Goal: Information Seeking & Learning: Check status

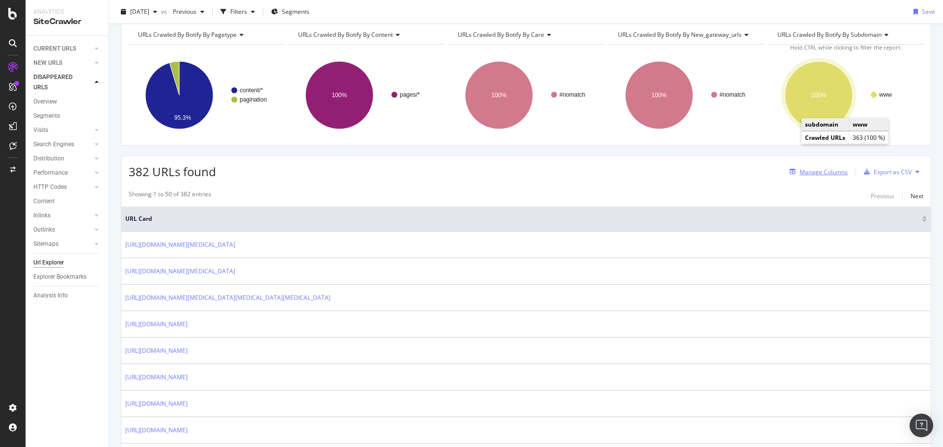
scroll to position [60, 0]
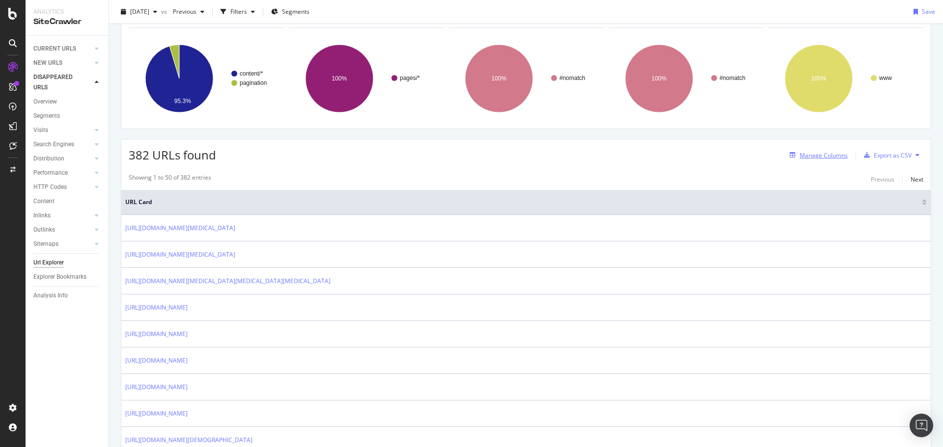
click at [821, 159] on div "Manage Columns" at bounding box center [824, 155] width 48 height 8
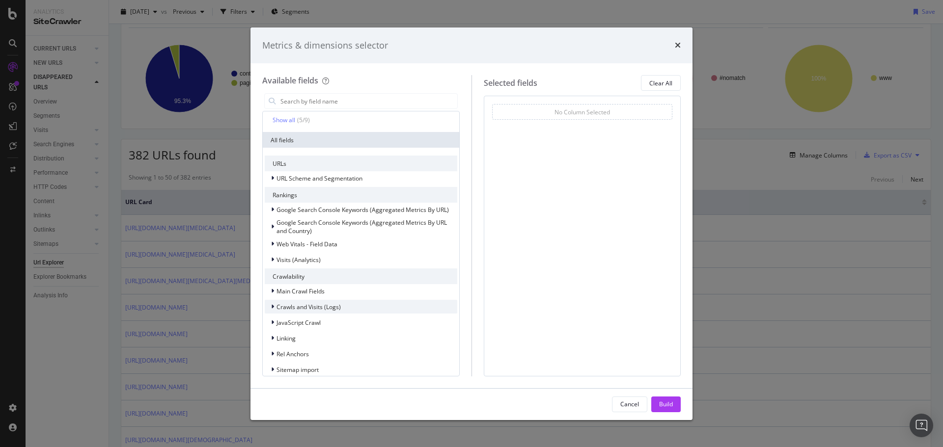
scroll to position [98, 0]
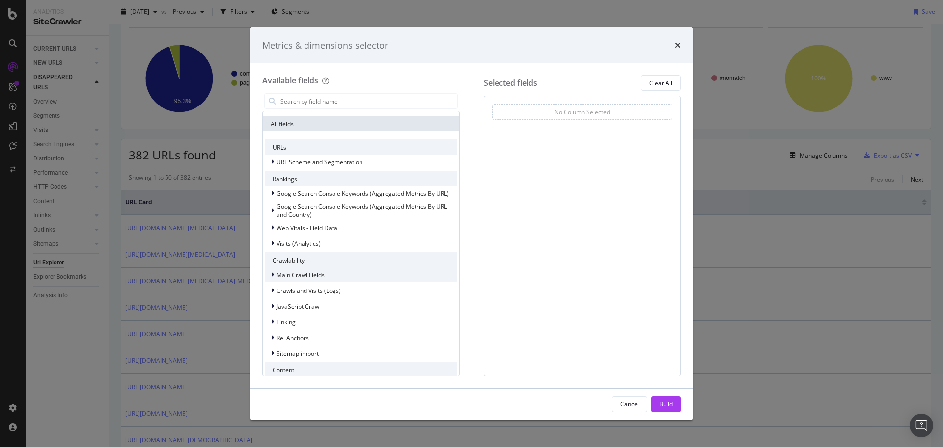
click at [317, 279] on span "Main Crawl Fields" at bounding box center [301, 275] width 48 height 8
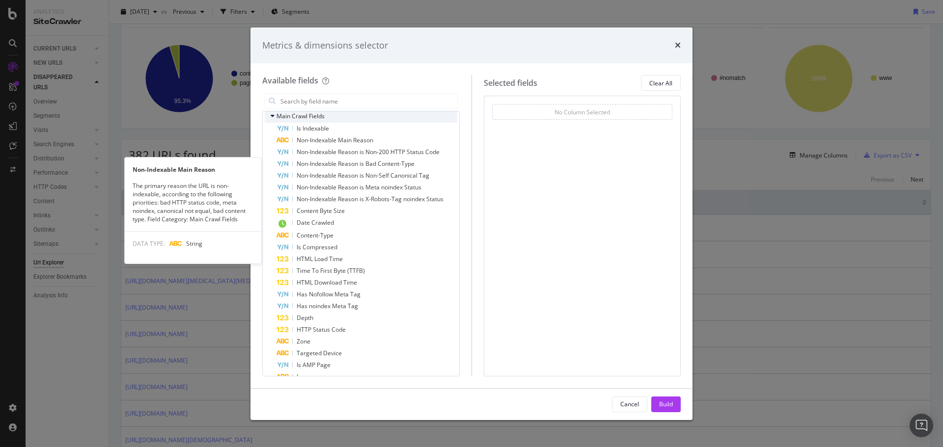
scroll to position [196, 0]
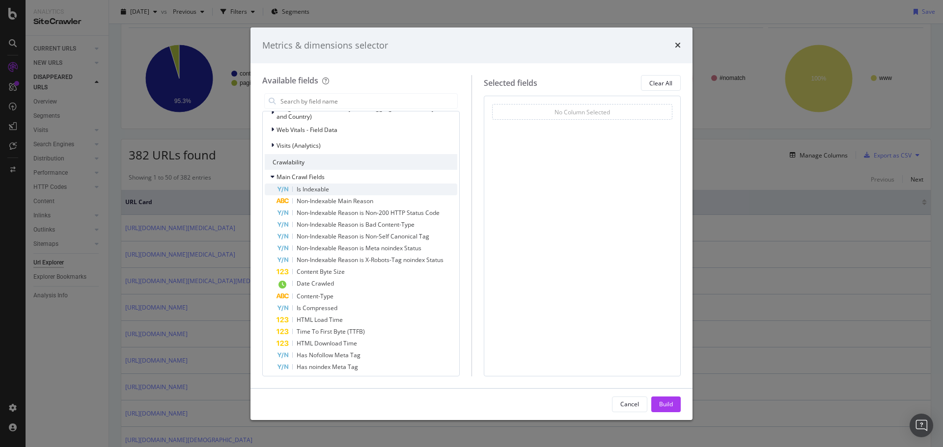
click at [312, 194] on span "Is Indexable" at bounding box center [313, 189] width 32 height 8
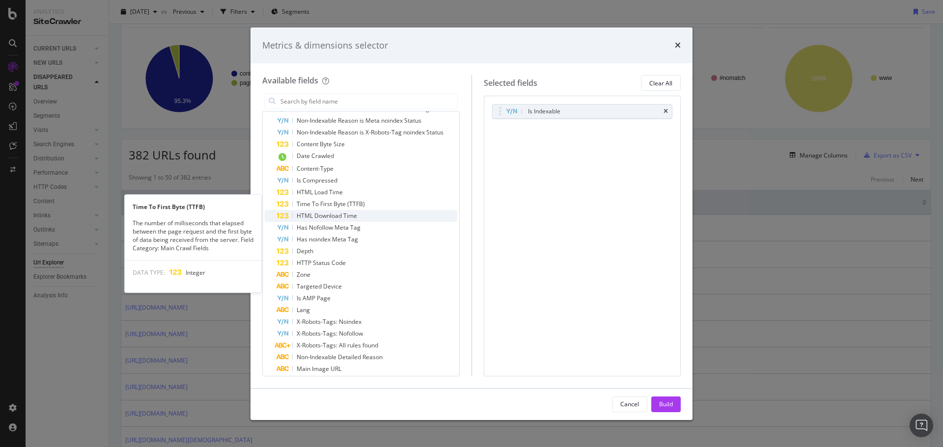
scroll to position [344, 0]
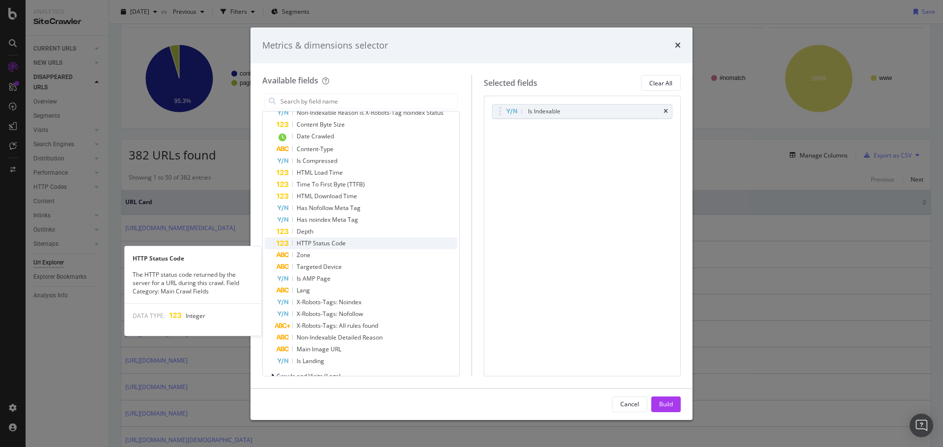
click at [330, 248] on span "HTTP Status Code" at bounding box center [321, 243] width 49 height 8
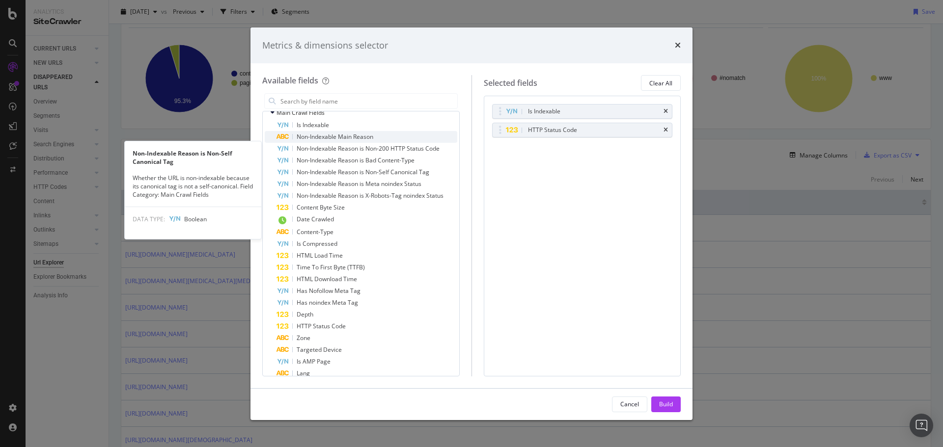
scroll to position [246, 0]
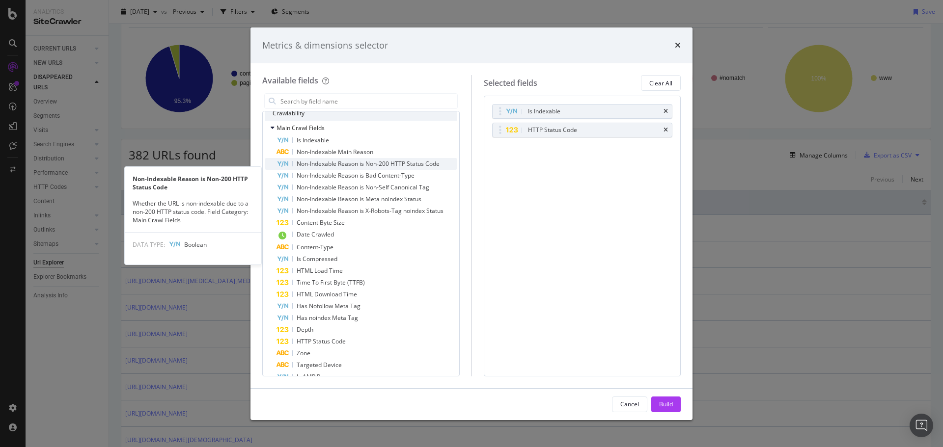
click at [354, 168] on span "Non-Indexable Reason is Non-200 HTTP Status Code" at bounding box center [368, 164] width 143 height 8
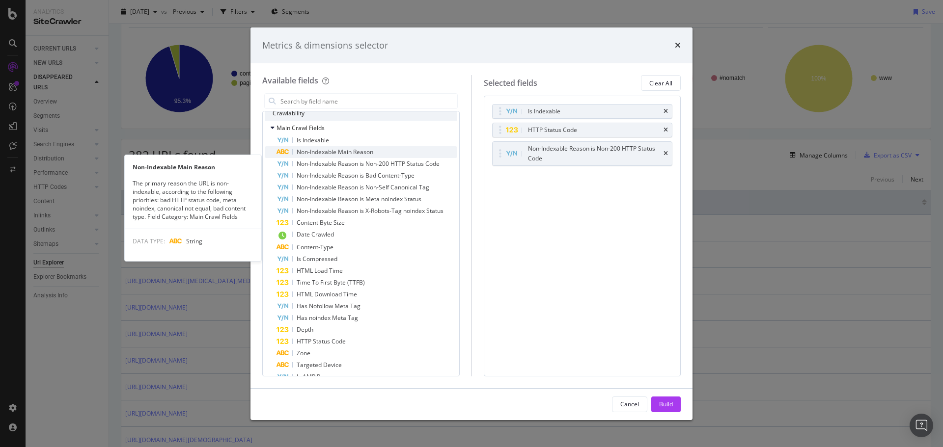
click at [345, 156] on span "Non-Indexable Main Reason" at bounding box center [335, 152] width 77 height 8
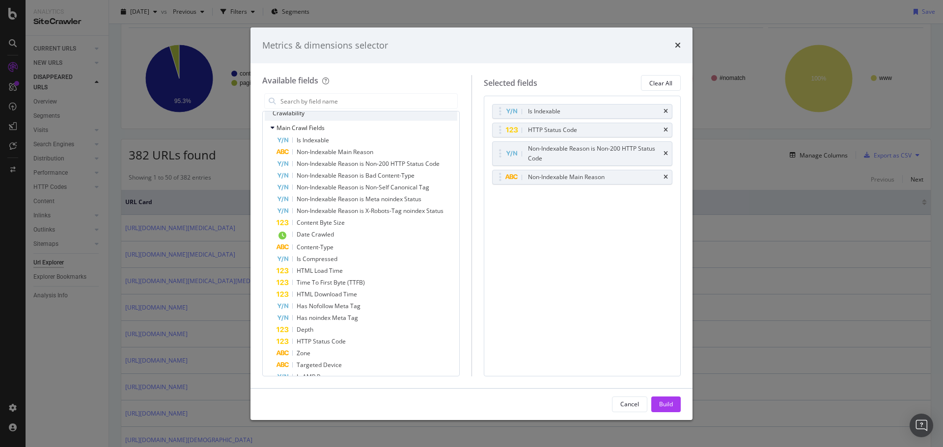
drag, startPoint x: 665, startPoint y: 153, endPoint x: 665, endPoint y: 177, distance: 23.6
click at [665, 155] on icon "times" at bounding box center [666, 154] width 4 height 6
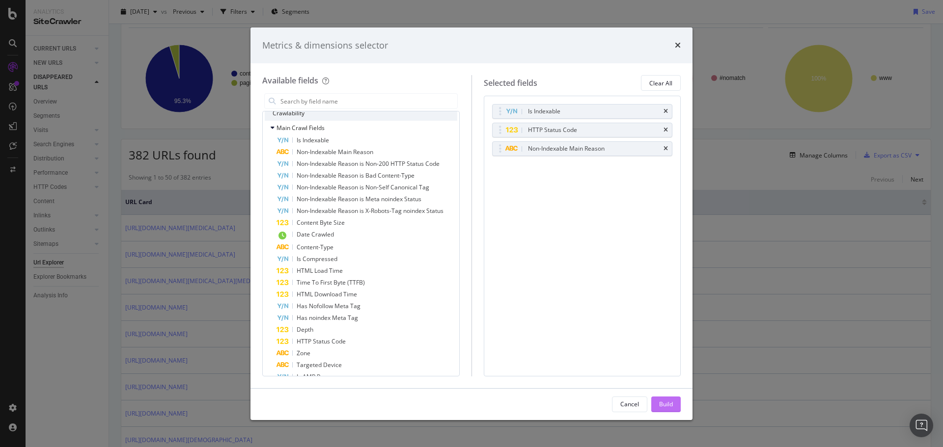
click at [670, 403] on div "Build" at bounding box center [666, 404] width 14 height 8
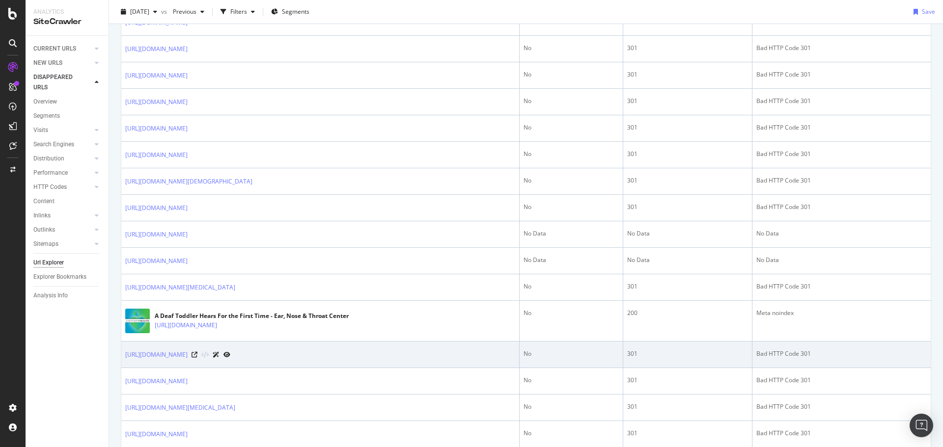
scroll to position [589, 0]
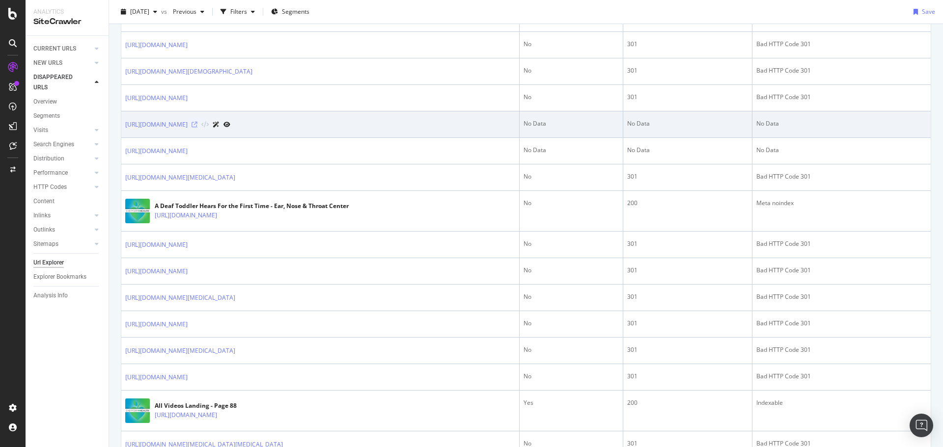
click at [197, 128] on icon at bounding box center [195, 125] width 6 height 6
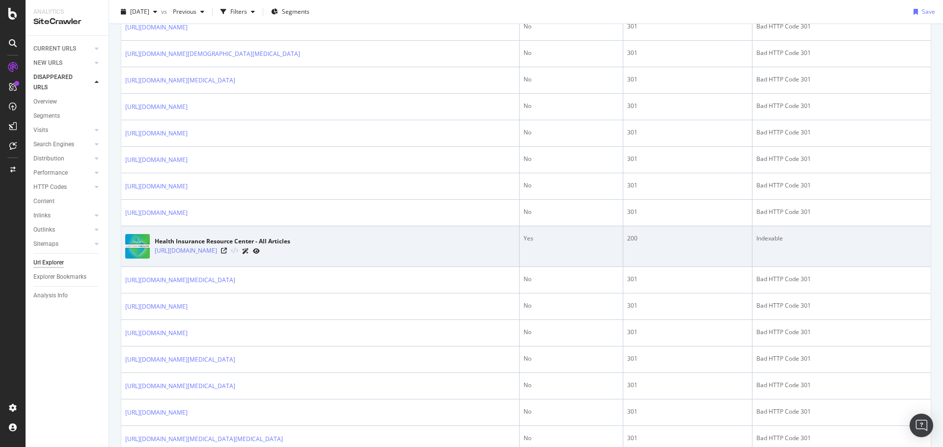
scroll to position [1287, 0]
